Goal: Information Seeking & Learning: Find specific fact

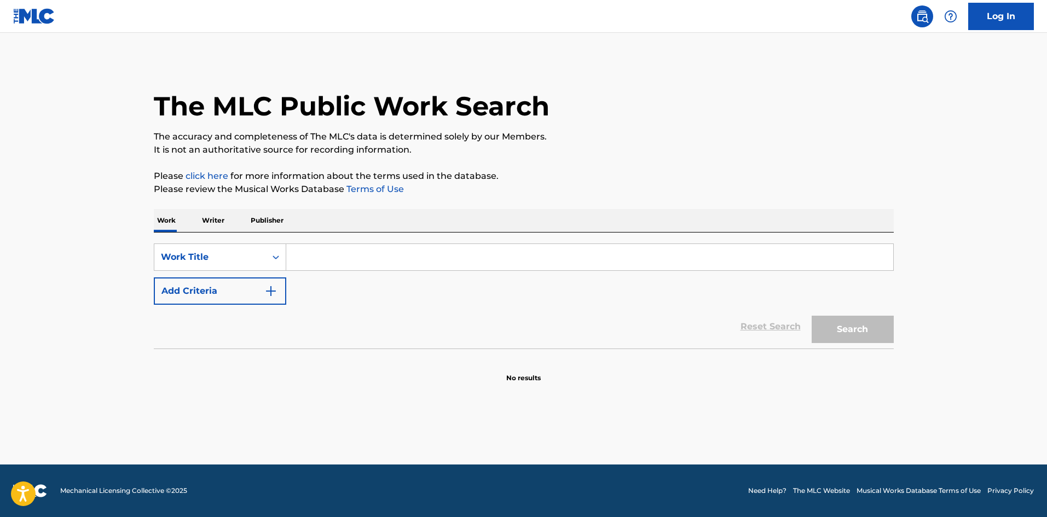
click at [422, 254] on input "Search Form" at bounding box center [589, 257] width 607 height 26
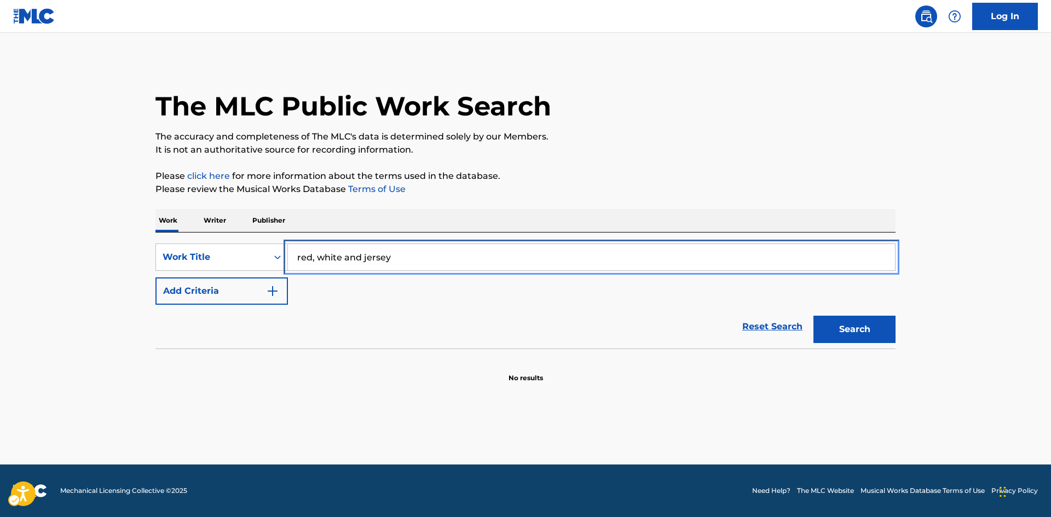
type input "red, white and jersey"
click at [155, 277] on button "Add Criteria" at bounding box center [221, 290] width 132 height 27
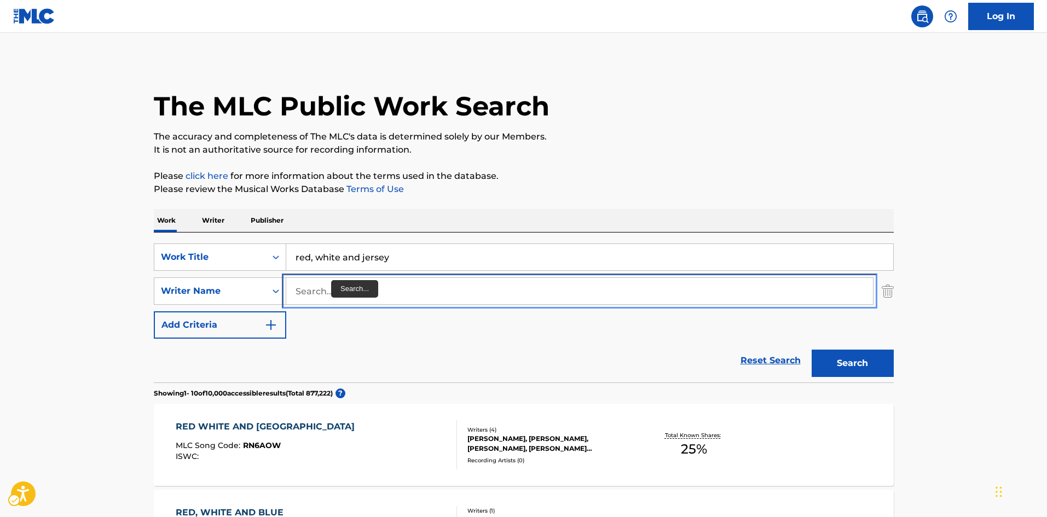
click at [375, 294] on input "Search..." at bounding box center [579, 291] width 587 height 26
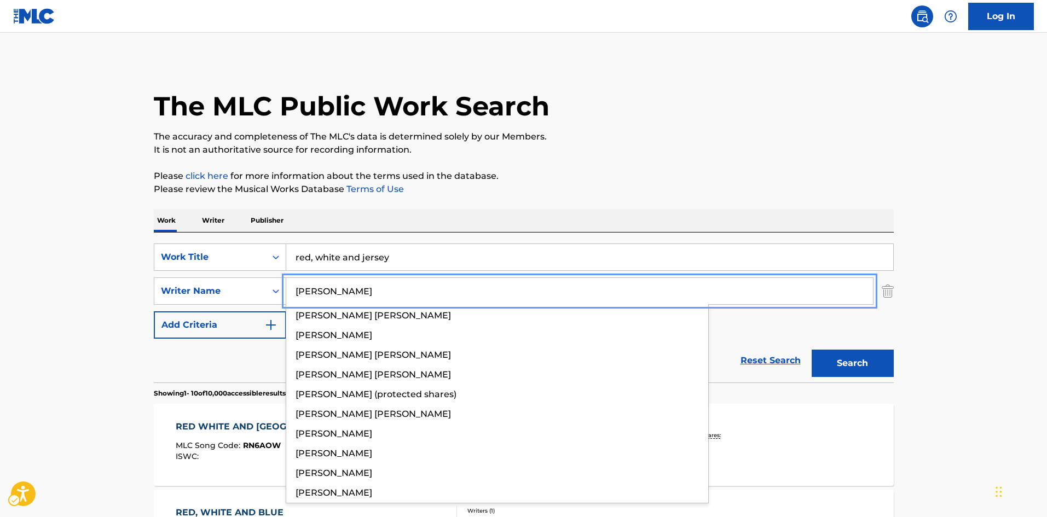
type input "[PERSON_NAME]"
click at [154, 311] on button "Add Criteria" at bounding box center [220, 324] width 132 height 27
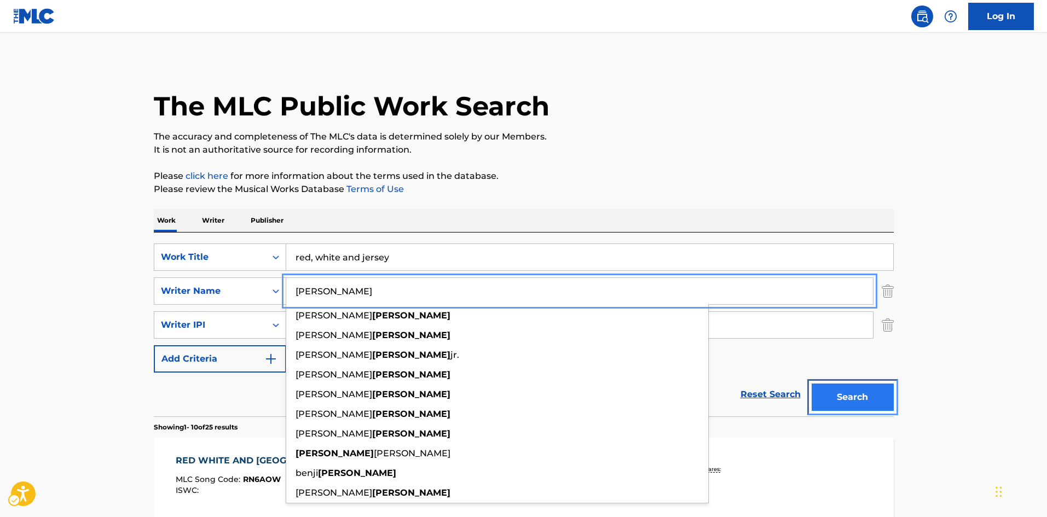
click at [854, 387] on button "Search" at bounding box center [852, 397] width 82 height 27
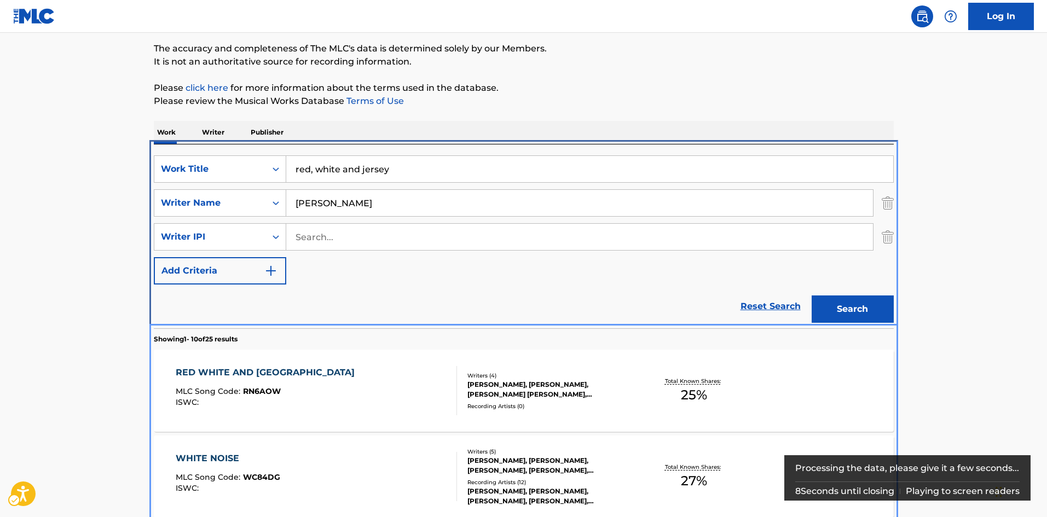
scroll to position [233, 0]
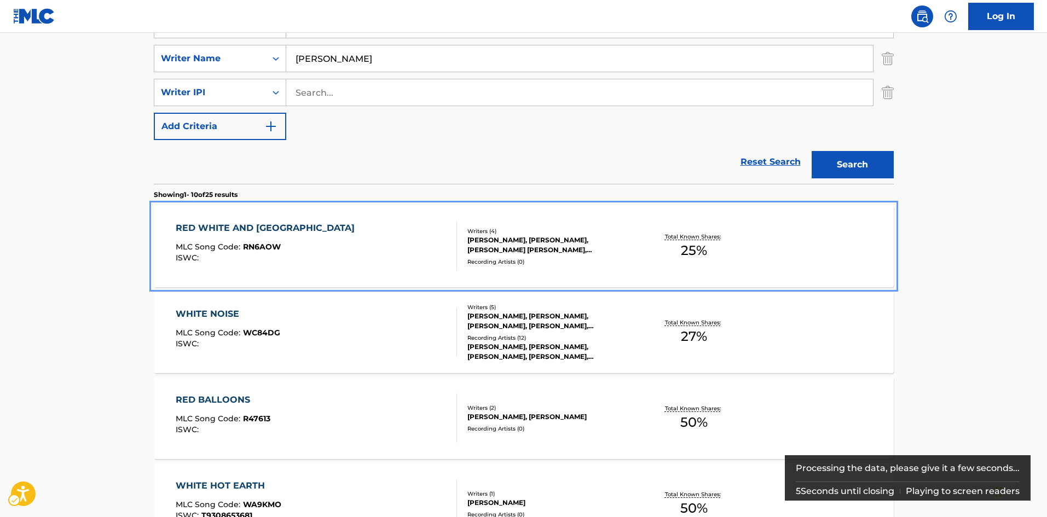
click at [578, 258] on div "Recording Artists ( 0 )" at bounding box center [549, 262] width 165 height 8
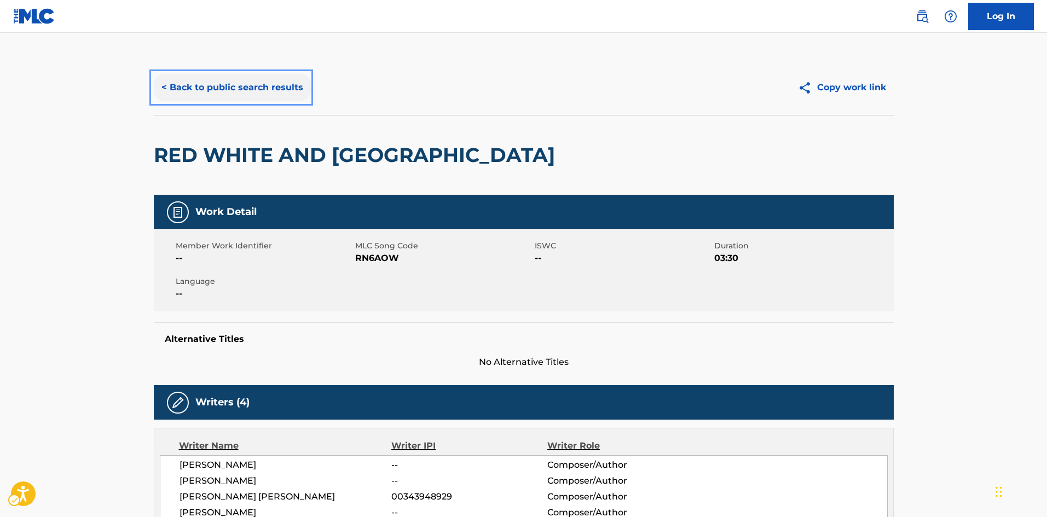
click at [235, 91] on button "< Back to public search results" at bounding box center [232, 87] width 157 height 27
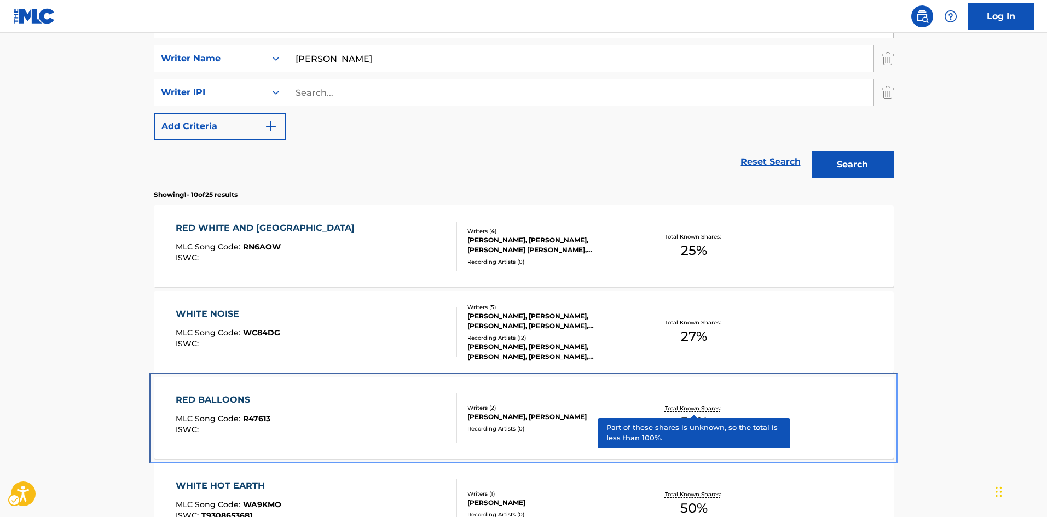
click at [628, 415] on div "[PERSON_NAME], [PERSON_NAME]" at bounding box center [549, 417] width 165 height 10
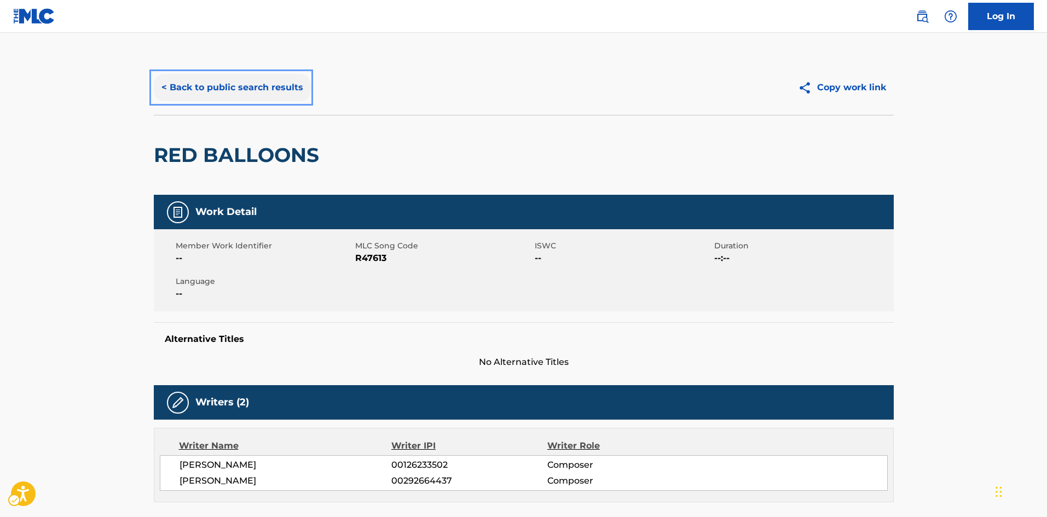
click at [214, 83] on button "< Back to public search results" at bounding box center [232, 87] width 157 height 27
